Goal: Information Seeking & Learning: Stay updated

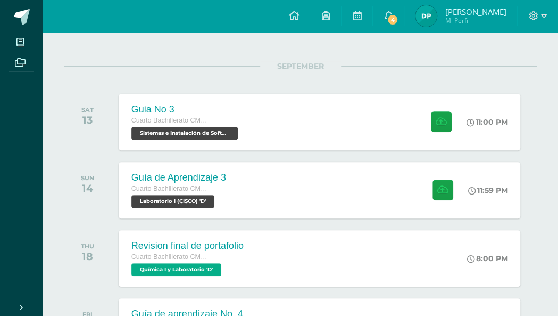
scroll to position [119, 0]
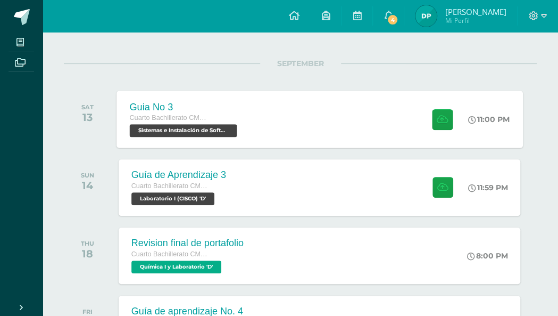
click at [325, 129] on div "Guia No 3 Cuarto Bachillerato CMP Bachillerato en CCLL con Orientación en Compu…" at bounding box center [320, 118] width 406 height 57
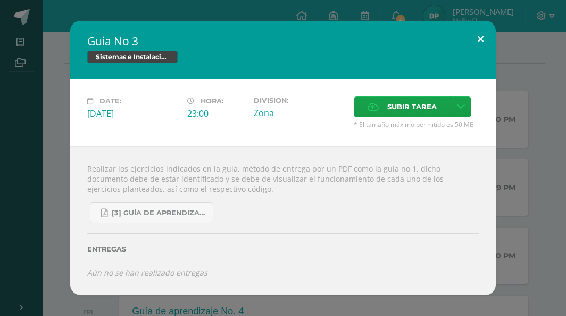
click at [478, 40] on button at bounding box center [481, 39] width 30 height 36
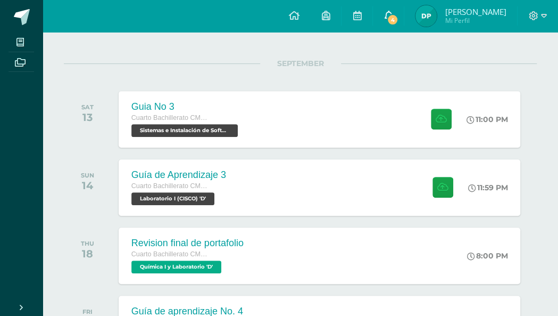
click at [386, 20] on icon at bounding box center [388, 16] width 9 height 10
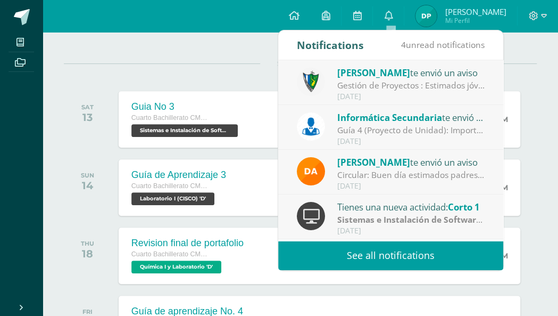
click at [397, 251] on link "See all notifications" at bounding box center [390, 255] width 225 height 29
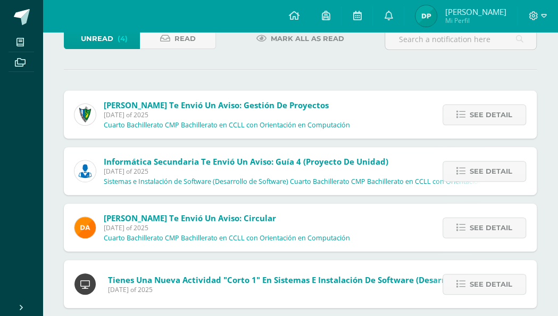
scroll to position [75, 0]
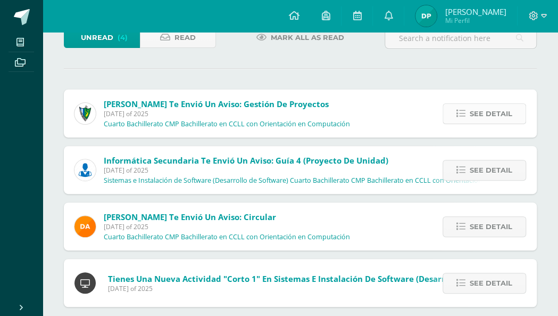
click at [450, 113] on link "See detail" at bounding box center [485, 113] width 84 height 21
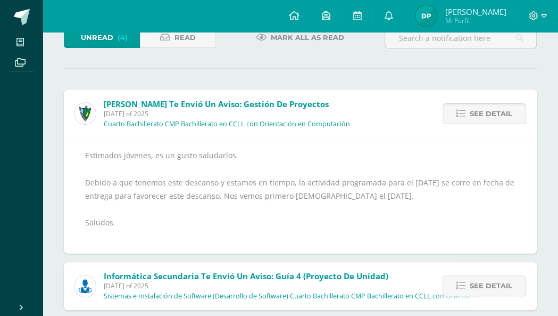
click at [450, 113] on link "See detail" at bounding box center [485, 113] width 84 height 21
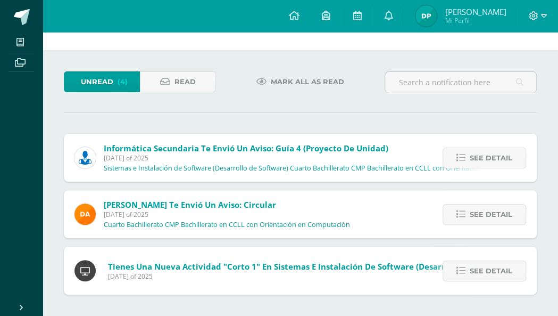
scroll to position [29, 0]
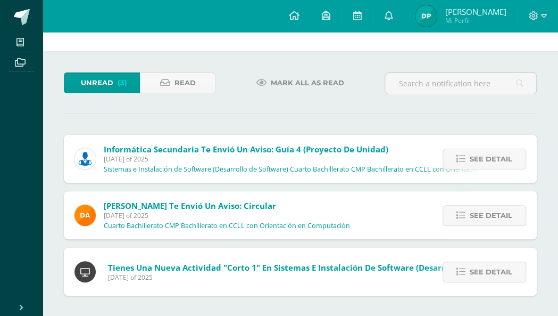
click at [450, 113] on hr at bounding box center [300, 113] width 473 height 1
click at [474, 159] on span "See detail" at bounding box center [491, 159] width 43 height 20
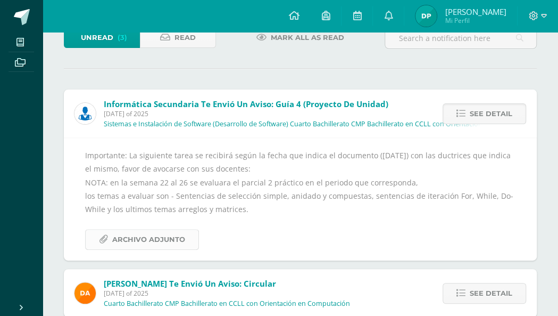
click at [154, 233] on span "Archivo Adjunto" at bounding box center [148, 239] width 73 height 20
click at [538, 76] on div "Unread (3) Read Mark all as read Informática Secundaria te envió un aviso: Guía…" at bounding box center [301, 200] width 516 height 389
click at [534, 55] on div at bounding box center [461, 42] width 161 height 31
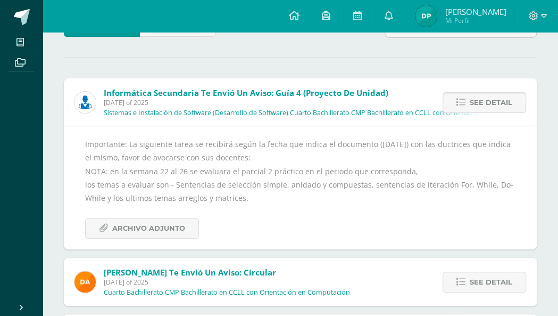
scroll to position [85, 0]
click at [474, 100] on span "See detail" at bounding box center [491, 103] width 43 height 20
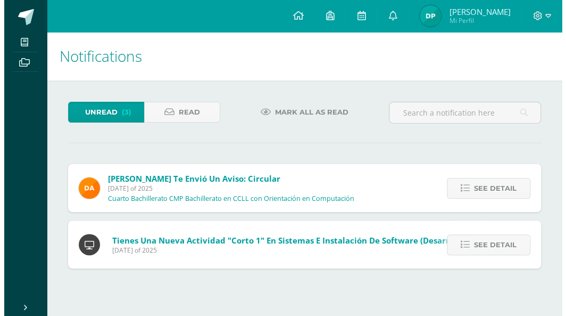
scroll to position [0, 0]
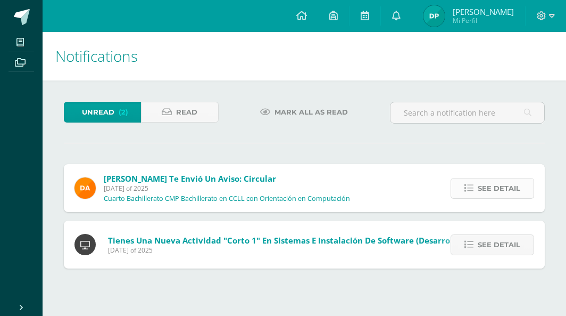
click at [481, 188] on span "See detail" at bounding box center [499, 188] width 43 height 20
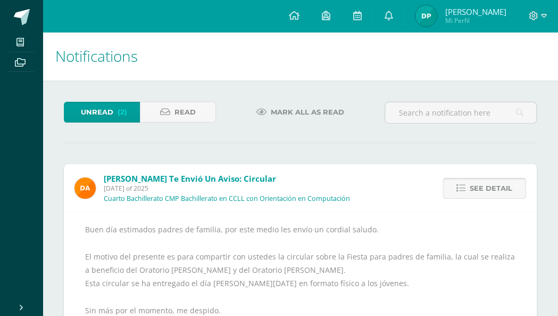
click at [481, 188] on span "See detail" at bounding box center [491, 188] width 43 height 20
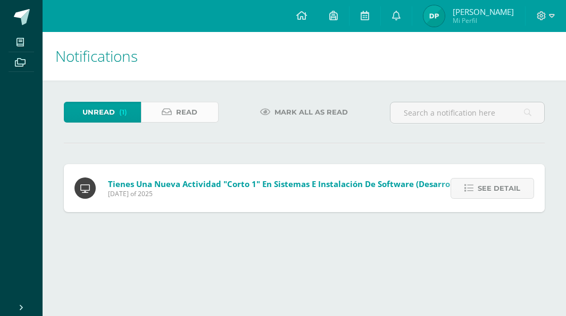
click at [186, 117] on span "Read" at bounding box center [186, 112] width 21 height 20
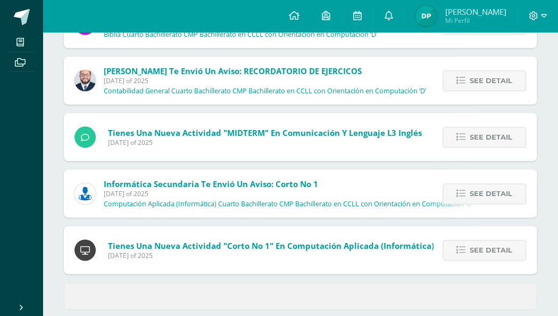
scroll to position [460, 0]
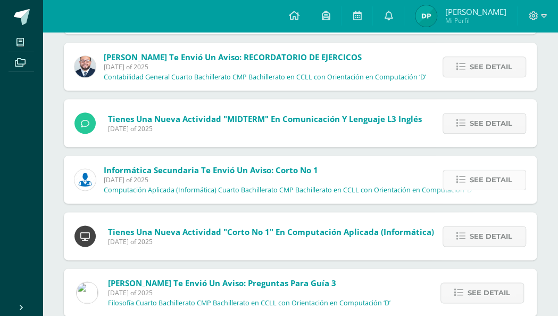
click at [460, 177] on icon at bounding box center [461, 179] width 9 height 9
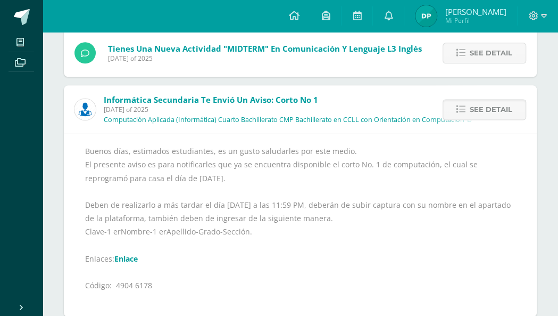
scroll to position [530, 0]
drag, startPoint x: 116, startPoint y: 283, endPoint x: 152, endPoint y: 282, distance: 36.2
click at [152, 282] on div "Buenos días, estimados estudiantes, es un gusto saludarles por este medio. El p…" at bounding box center [300, 225] width 431 height 161
copy div "4904 6178"
click at [299, 20] on icon at bounding box center [293, 16] width 11 height 10
